Goal: Information Seeking & Learning: Learn about a topic

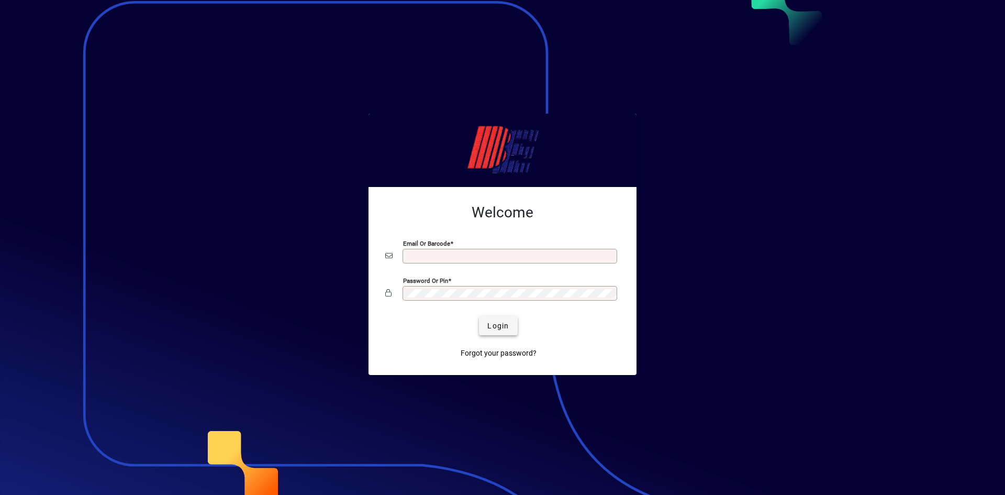
type input "**********"
click at [503, 330] on span "Login" at bounding box center [497, 325] width 21 height 11
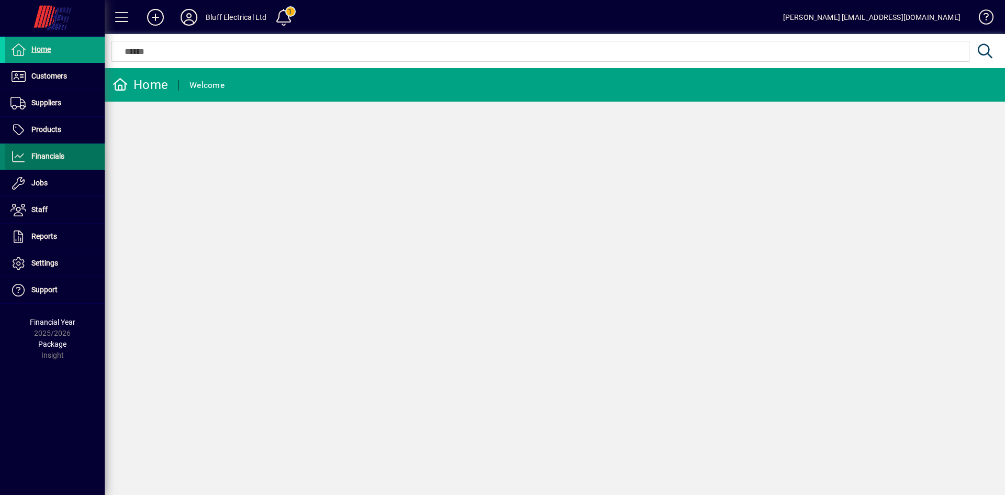
click at [63, 153] on span "Financials" at bounding box center [47, 156] width 33 height 8
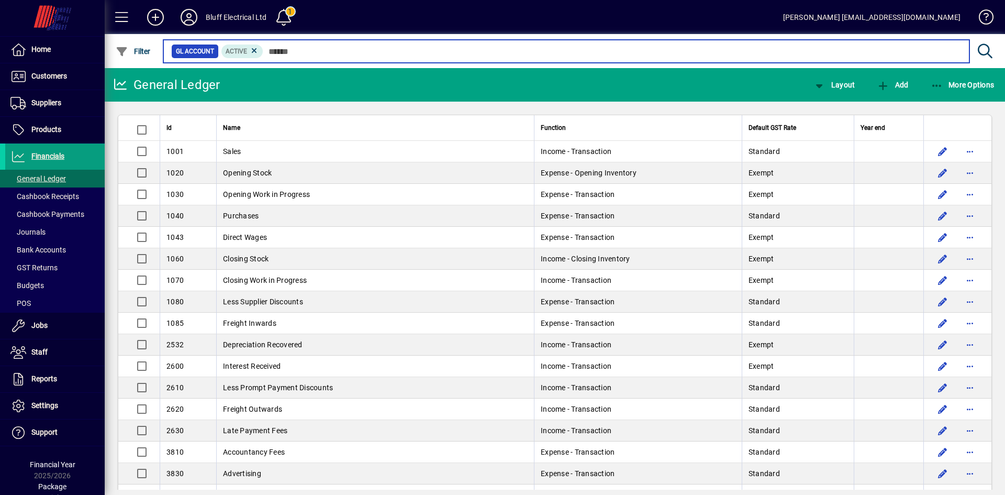
click at [301, 52] on input "text" at bounding box center [612, 51] width 698 height 15
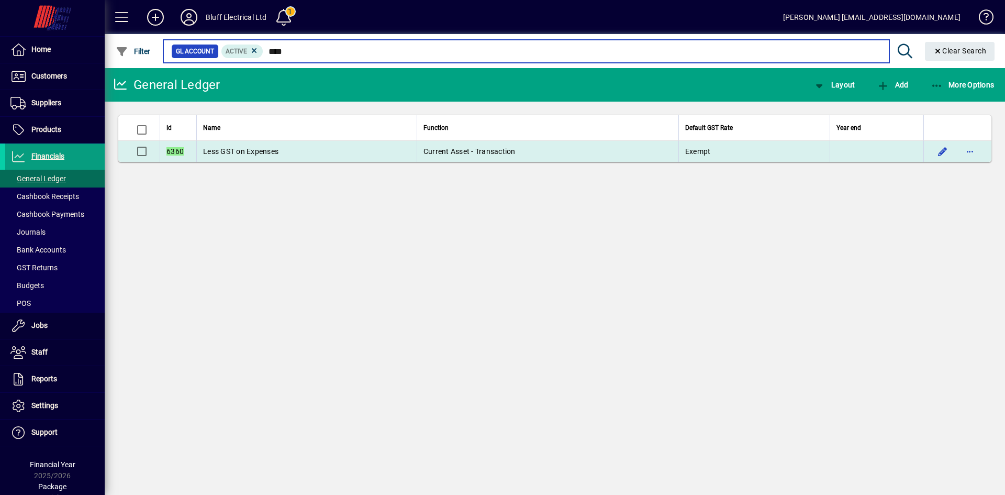
type input "****"
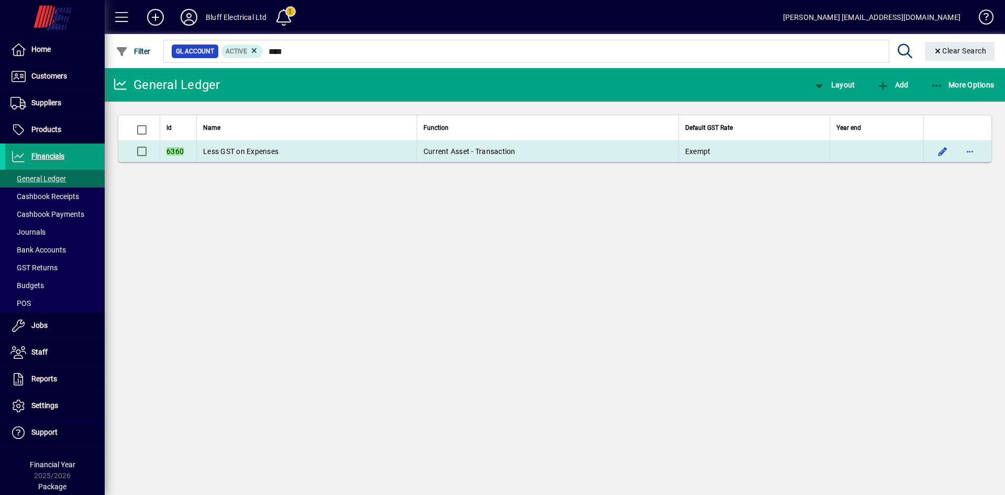
click at [302, 152] on td "Less GST on Expenses" at bounding box center [306, 151] width 220 height 21
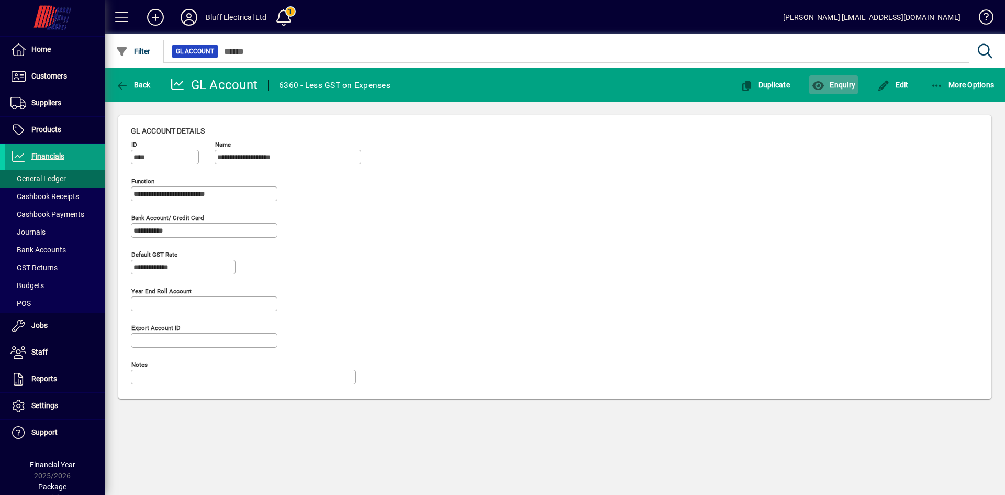
click at [845, 83] on span "Enquiry" at bounding box center [833, 85] width 43 height 8
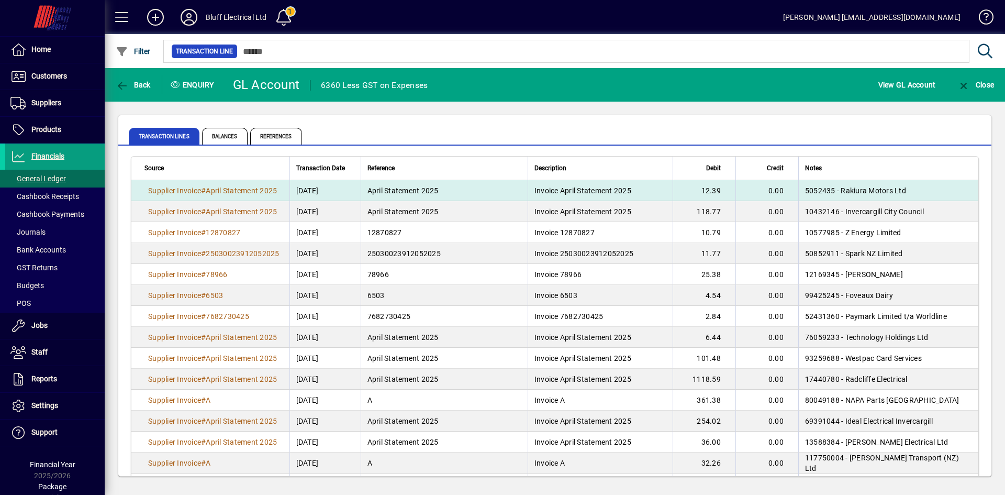
click at [684, 190] on td "12.39" at bounding box center [704, 190] width 63 height 21
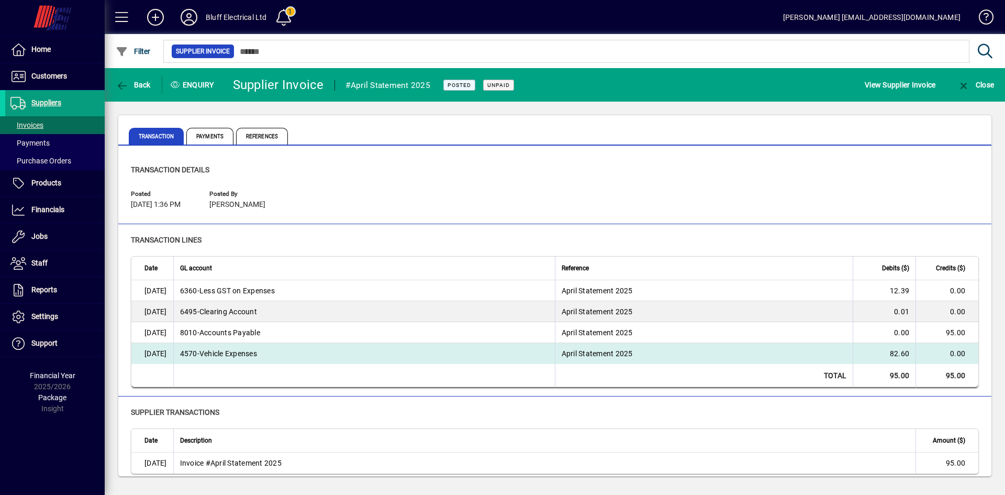
scroll to position [6, 0]
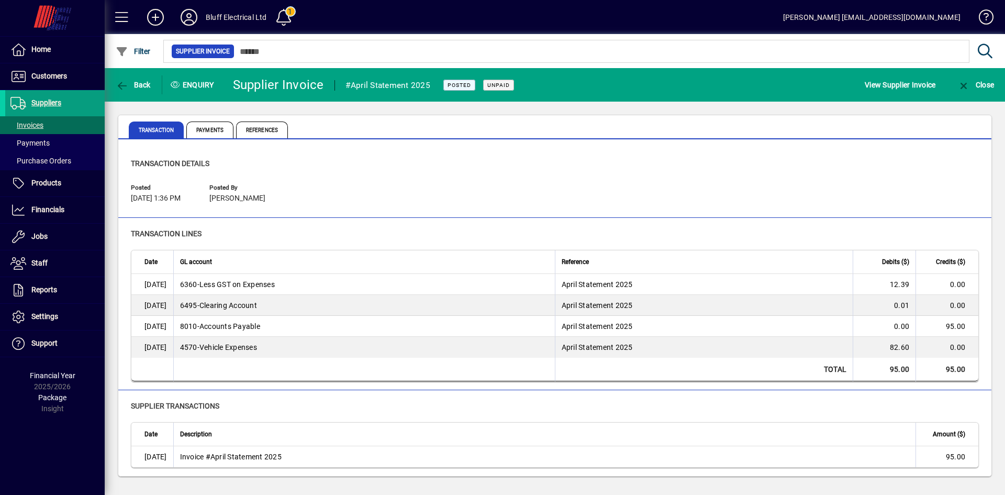
click at [371, 171] on div "Transaction details Posted [DATE] 1:36 PM Posted by [PERSON_NAME]" at bounding box center [555, 183] width 848 height 51
click at [131, 86] on span "Back" at bounding box center [133, 85] width 35 height 8
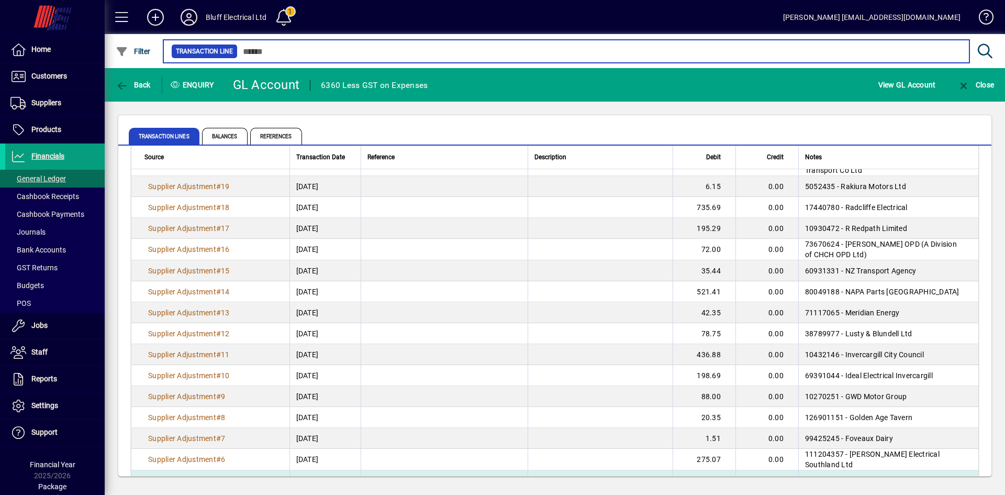
scroll to position [1114, 0]
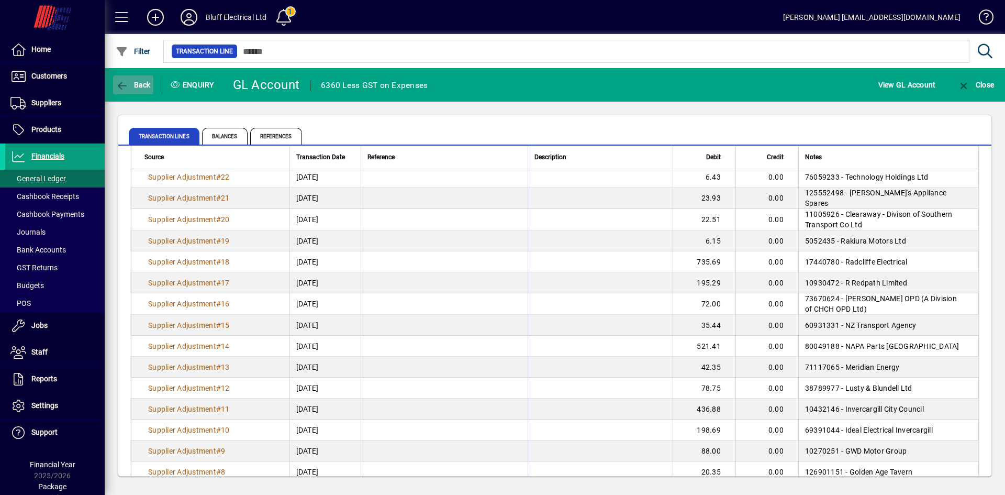
click at [144, 88] on span "Back" at bounding box center [133, 85] width 35 height 8
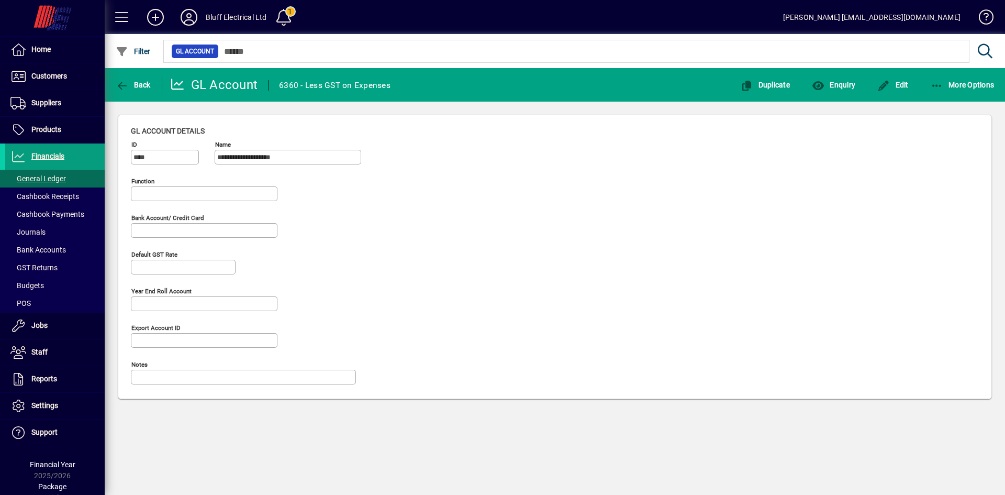
type input "**********"
click at [144, 86] on span "Back" at bounding box center [133, 85] width 35 height 8
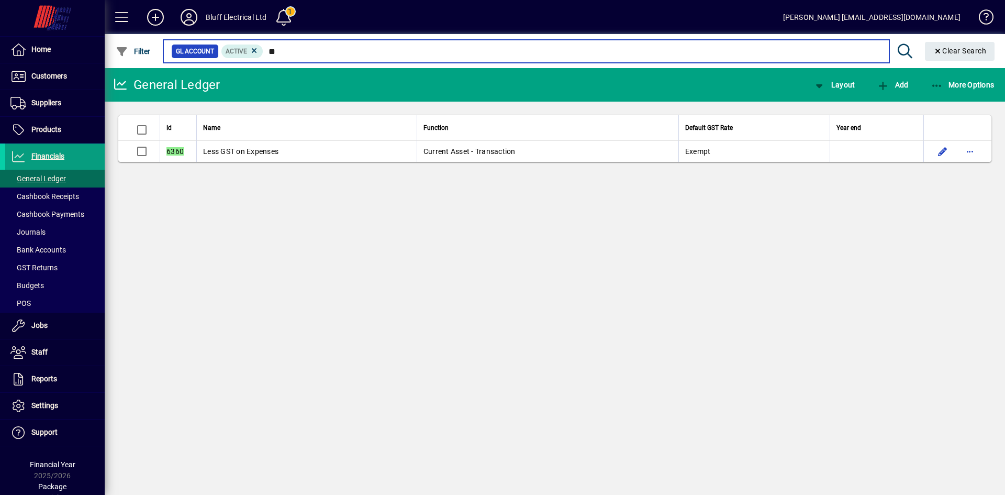
type input "*"
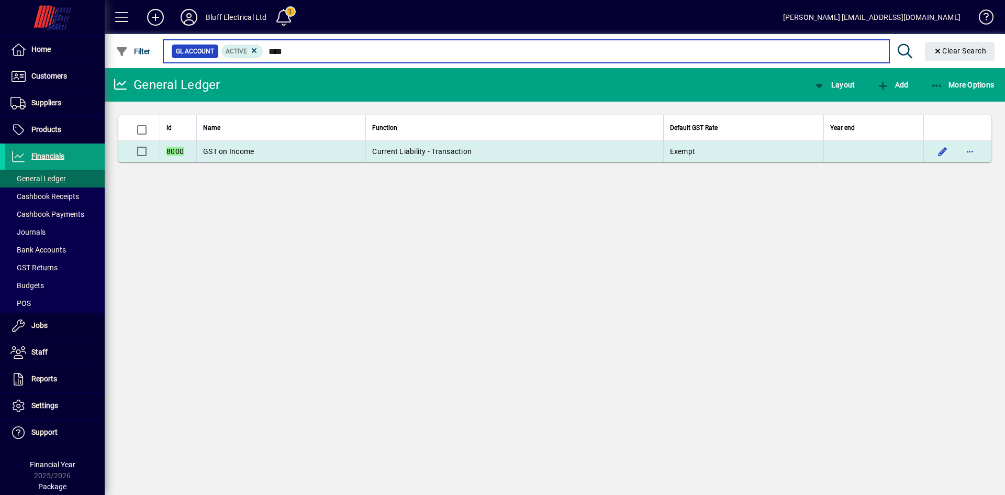
type input "****"
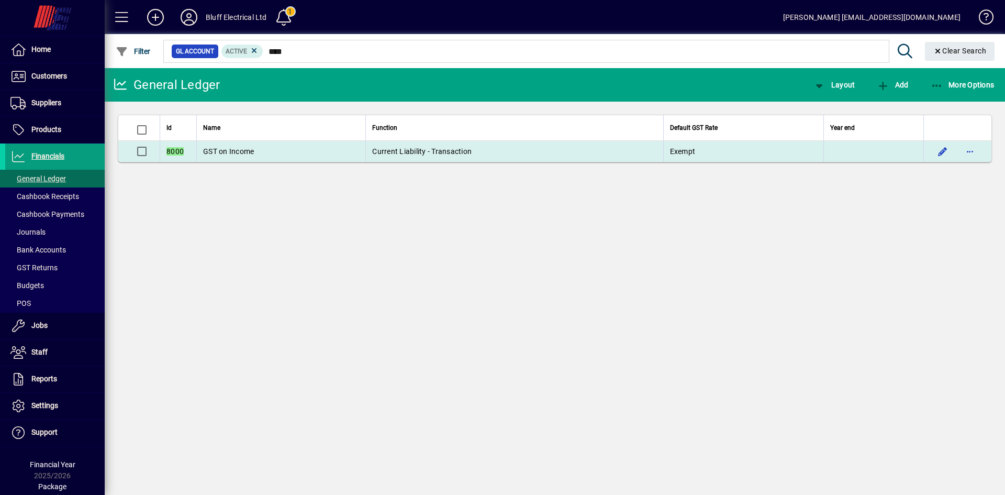
click at [251, 154] on span "GST on Income" at bounding box center [228, 151] width 51 height 8
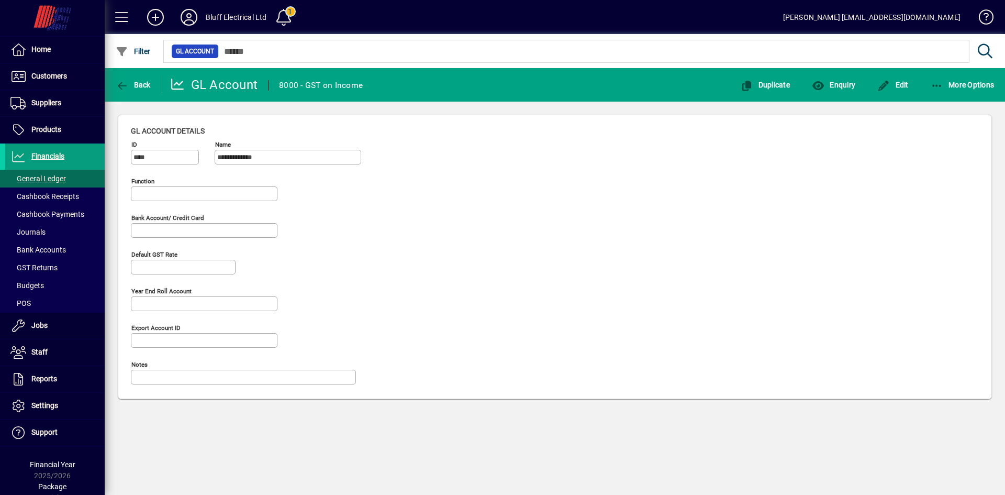
type input "**********"
click at [844, 83] on span "Enquiry" at bounding box center [833, 85] width 43 height 8
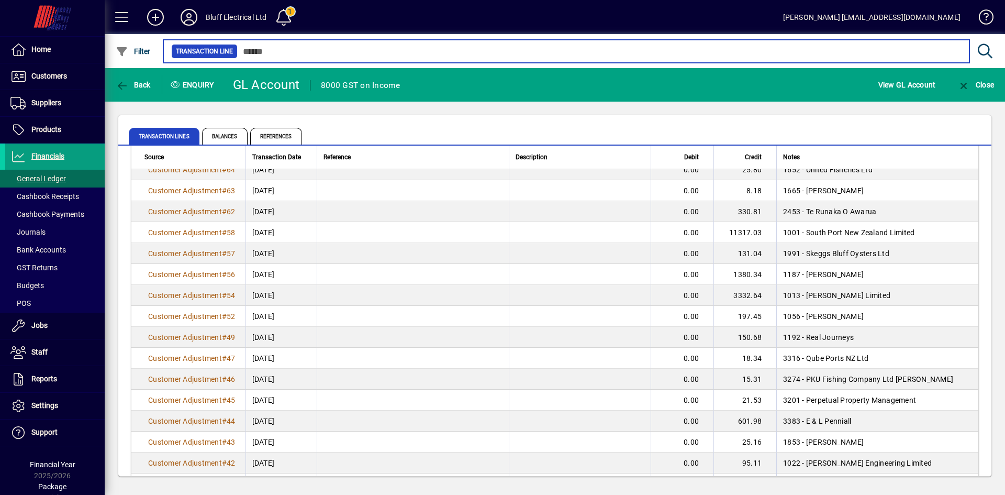
scroll to position [1836, 0]
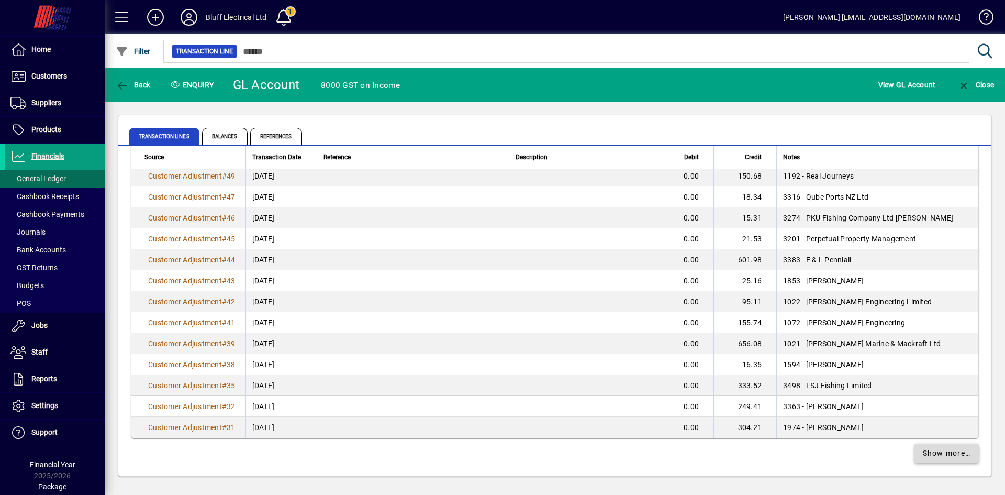
click at [926, 454] on span "Show more…" at bounding box center [947, 453] width 48 height 11
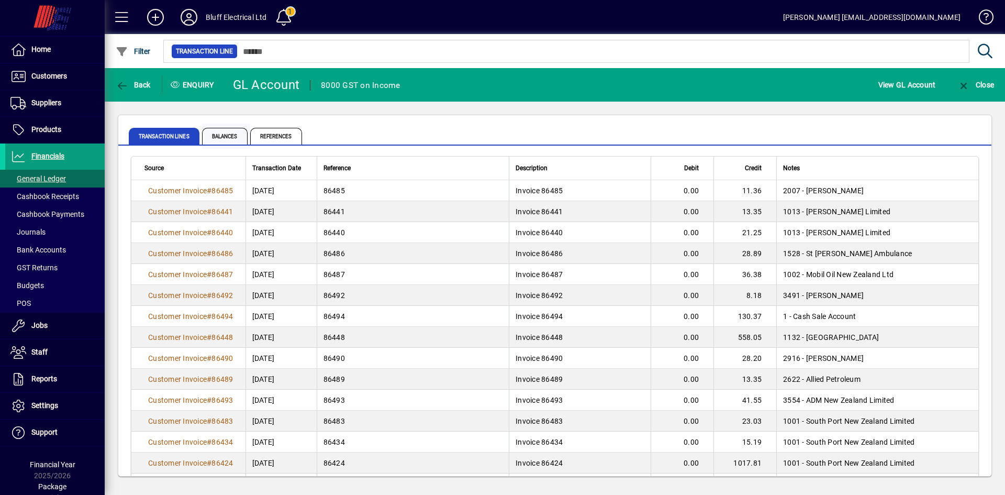
click at [216, 139] on span "Balances" at bounding box center [225, 136] width 46 height 17
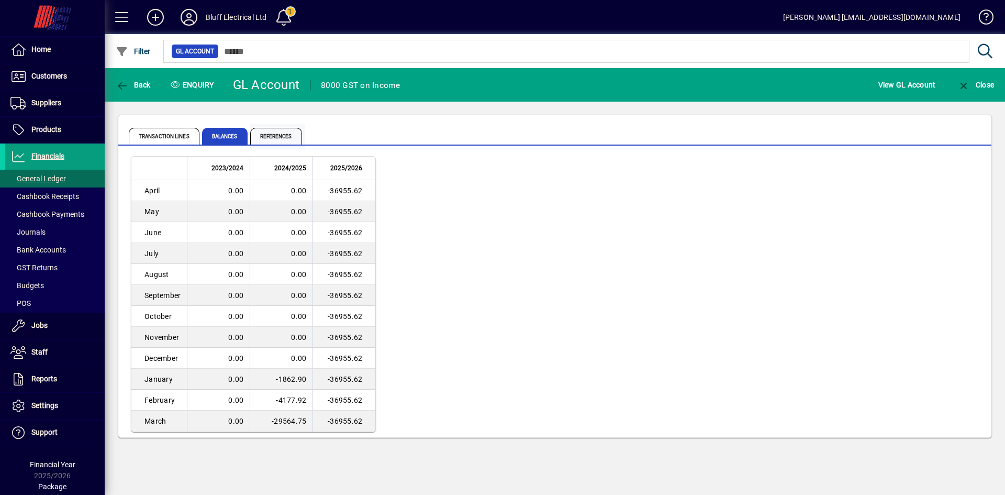
click at [281, 130] on span "References" at bounding box center [276, 136] width 52 height 17
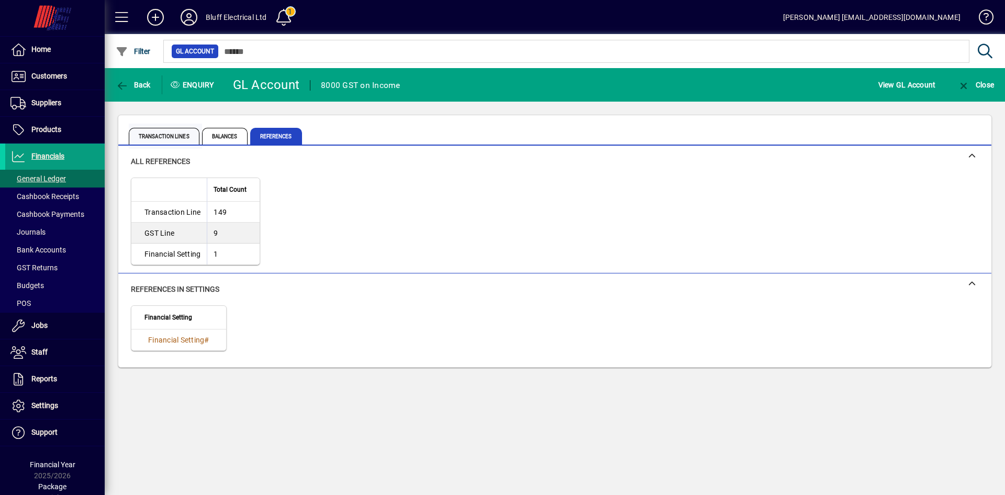
click at [173, 135] on span "Transaction lines" at bounding box center [164, 136] width 71 height 17
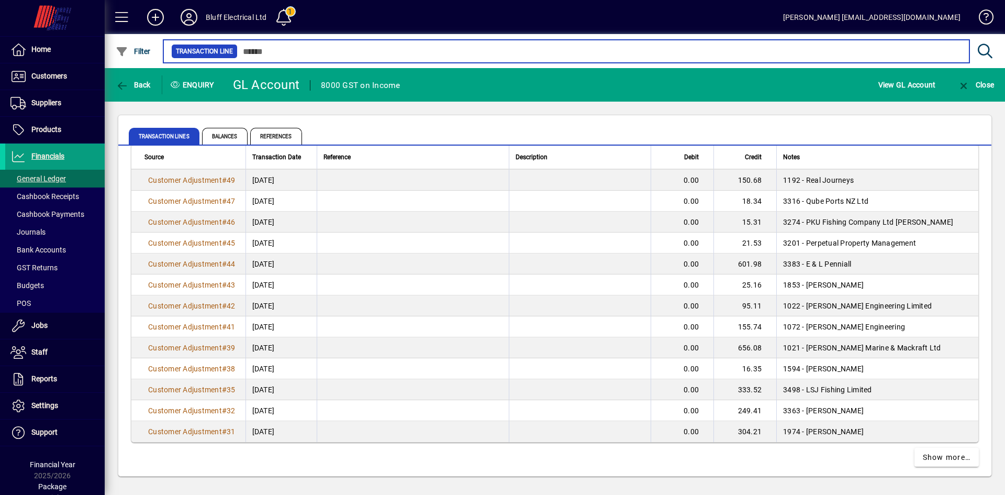
scroll to position [1836, 0]
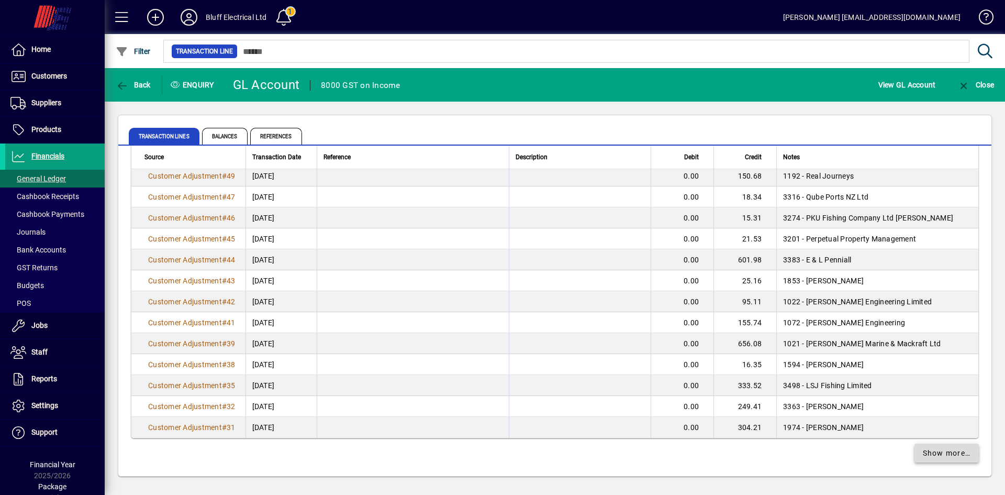
click at [923, 453] on span "Show more…" at bounding box center [947, 453] width 48 height 11
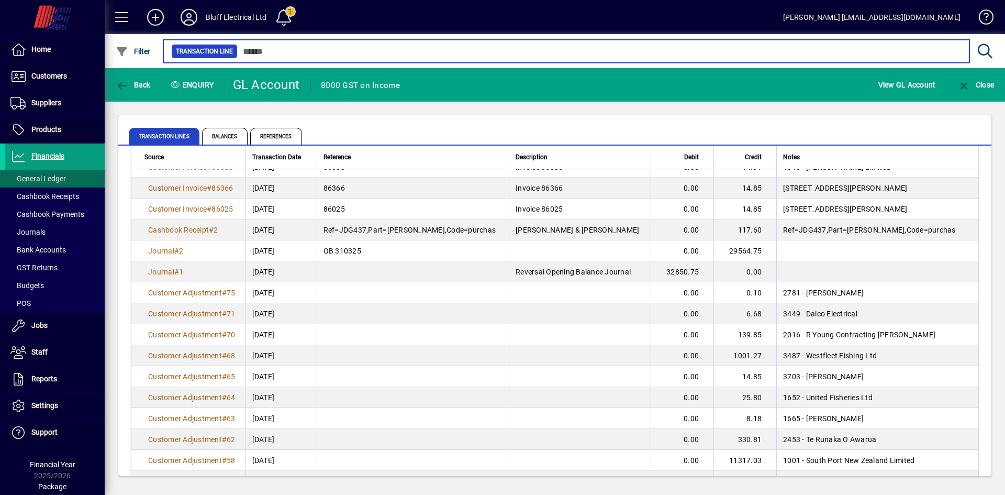
scroll to position [1413, 0]
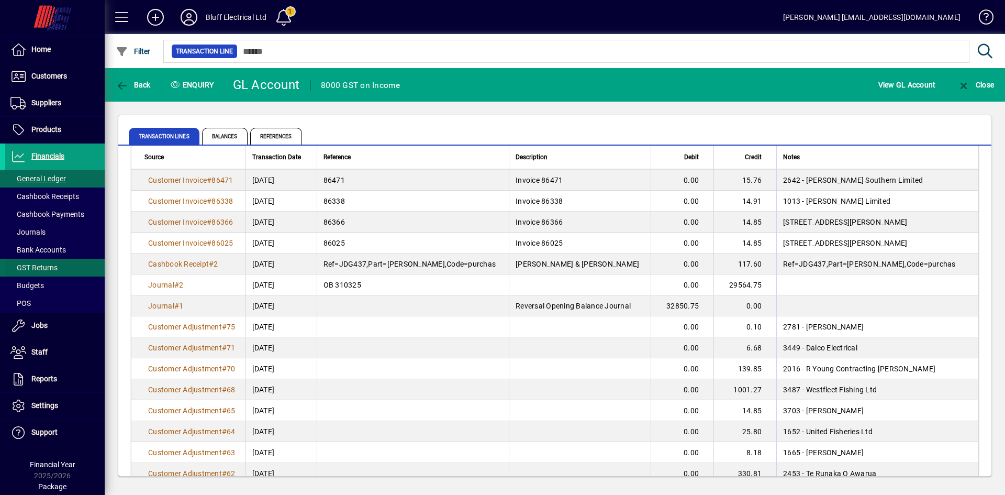
click at [38, 264] on span "GST Returns" at bounding box center [33, 267] width 47 height 8
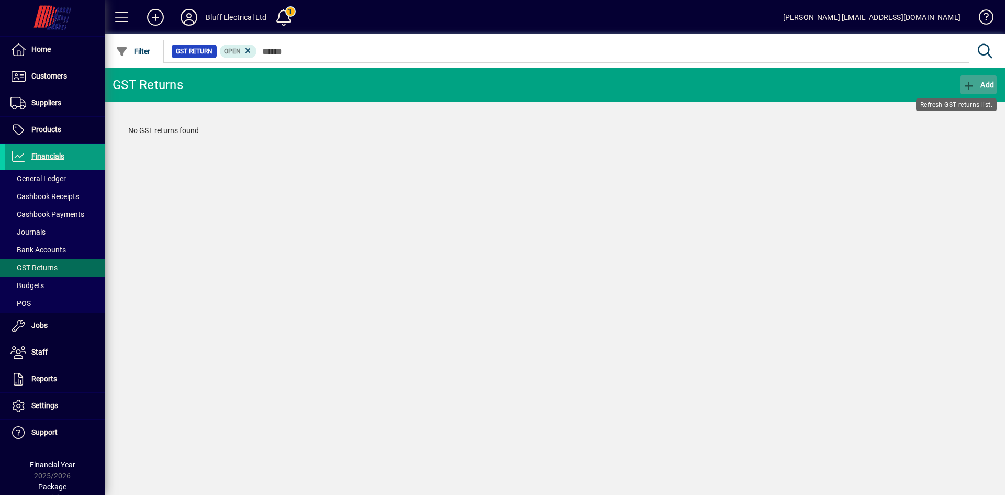
click at [970, 82] on icon "button" at bounding box center [969, 86] width 13 height 10
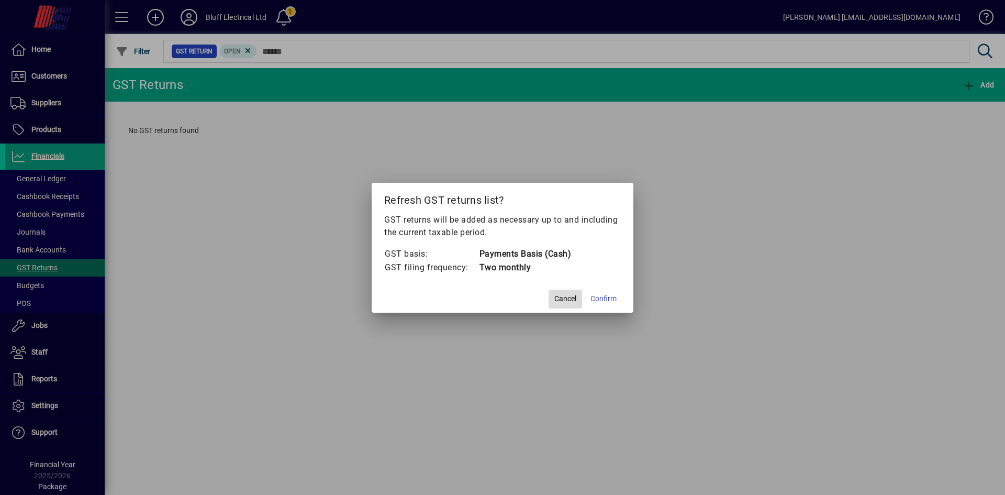
click at [561, 298] on span "Cancel" at bounding box center [565, 298] width 22 height 11
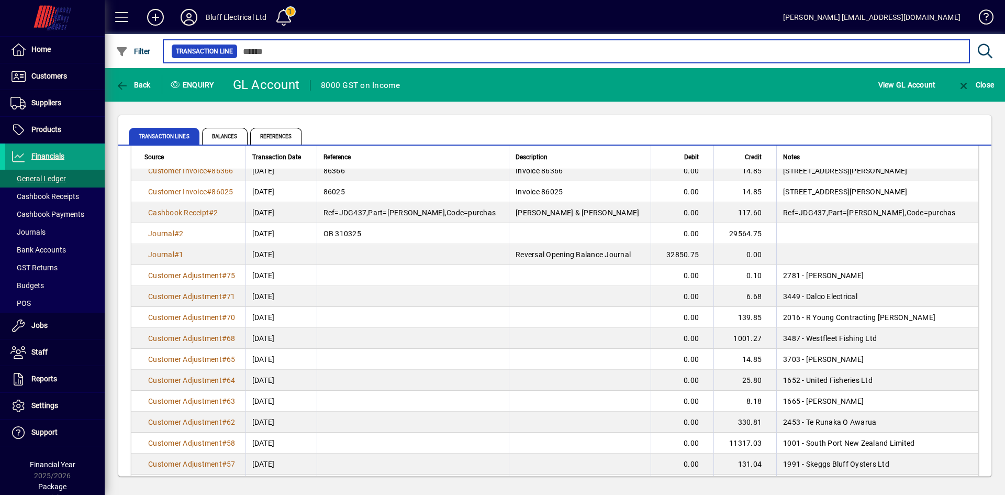
scroll to position [1466, 0]
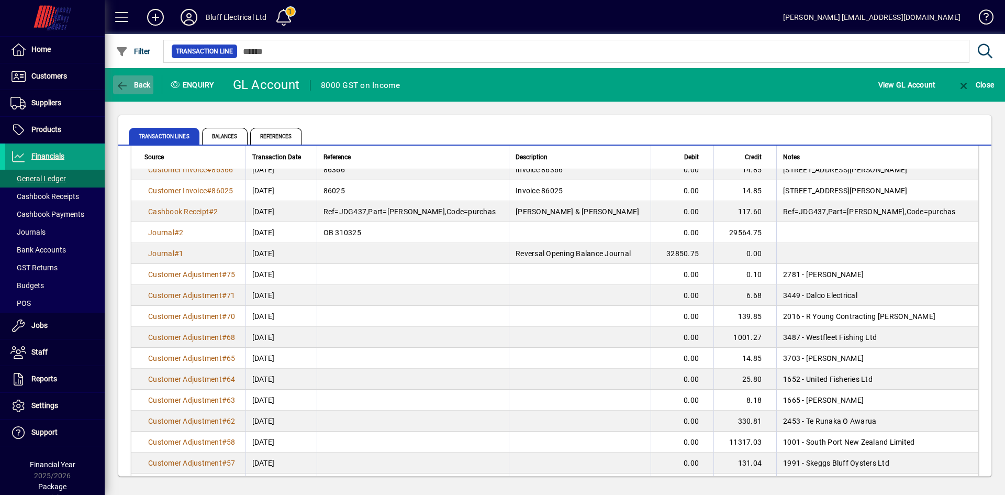
click at [143, 81] on span "Back" at bounding box center [133, 85] width 35 height 8
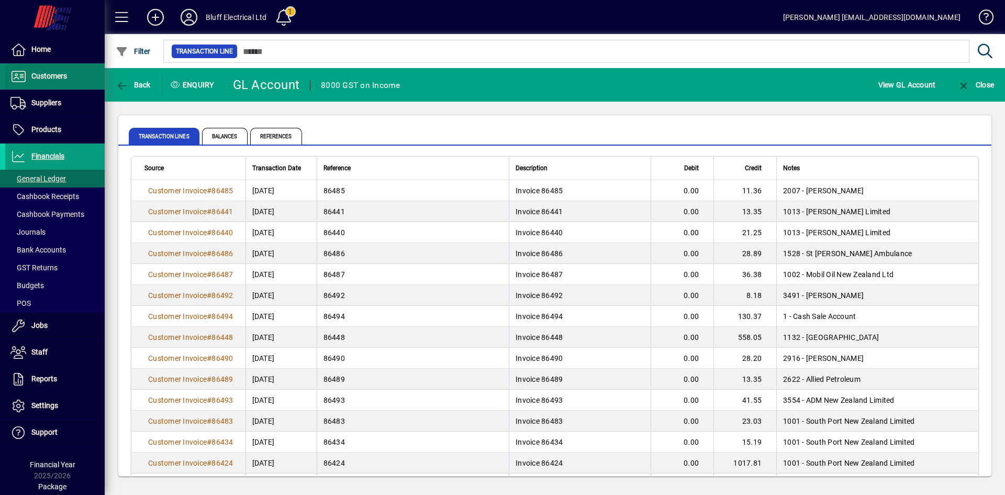
click at [69, 77] on span at bounding box center [54, 76] width 99 height 25
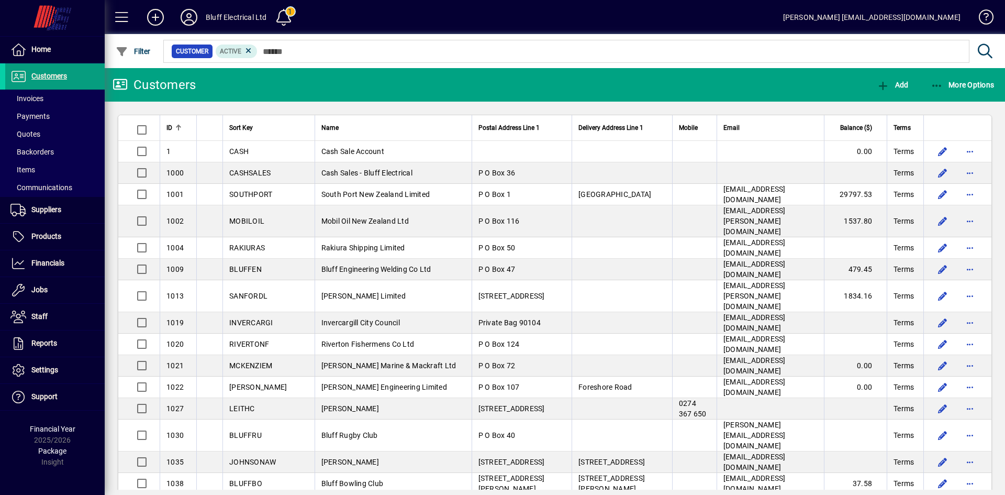
click at [229, 16] on div "Bluff Electrical Ltd" at bounding box center [236, 17] width 61 height 17
click at [192, 17] on icon at bounding box center [189, 17] width 21 height 17
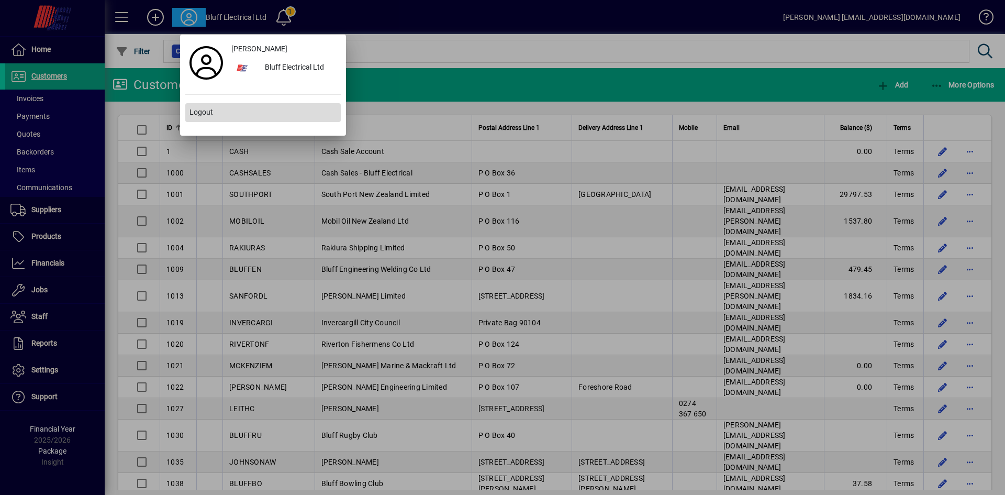
click at [202, 115] on span "Logout" at bounding box center [202, 112] width 24 height 11
